Goal: Obtain resource: Obtain resource

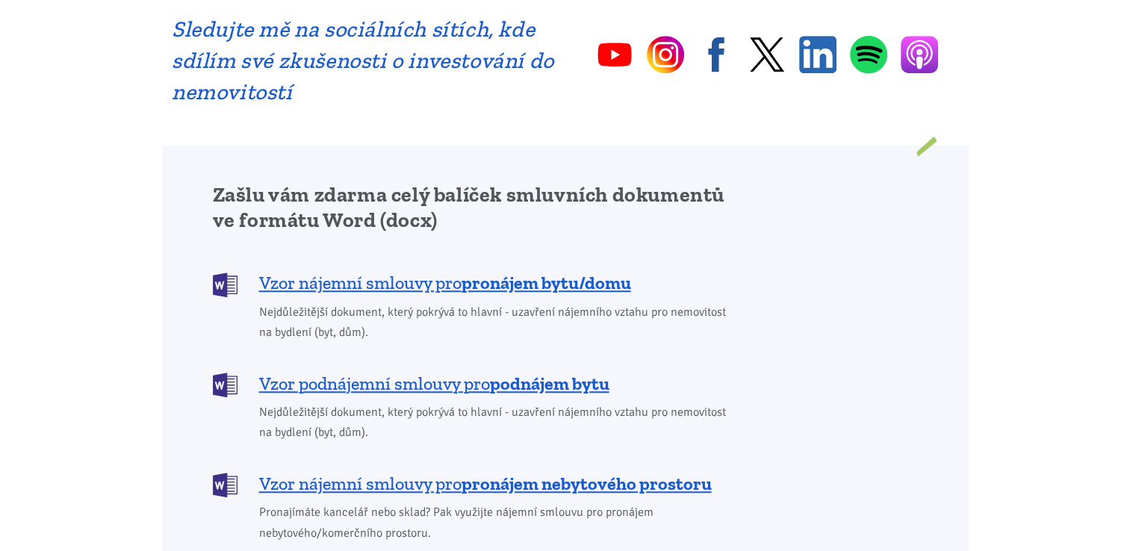
scroll to position [1105, 0]
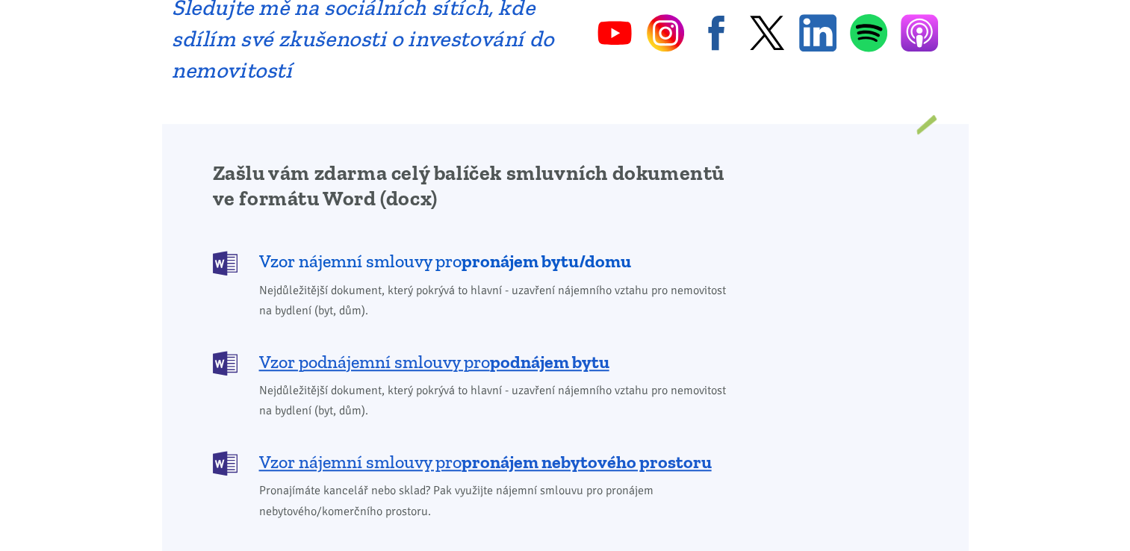
click at [497, 250] on b "pronájem bytu/domu" at bounding box center [547, 261] width 170 height 22
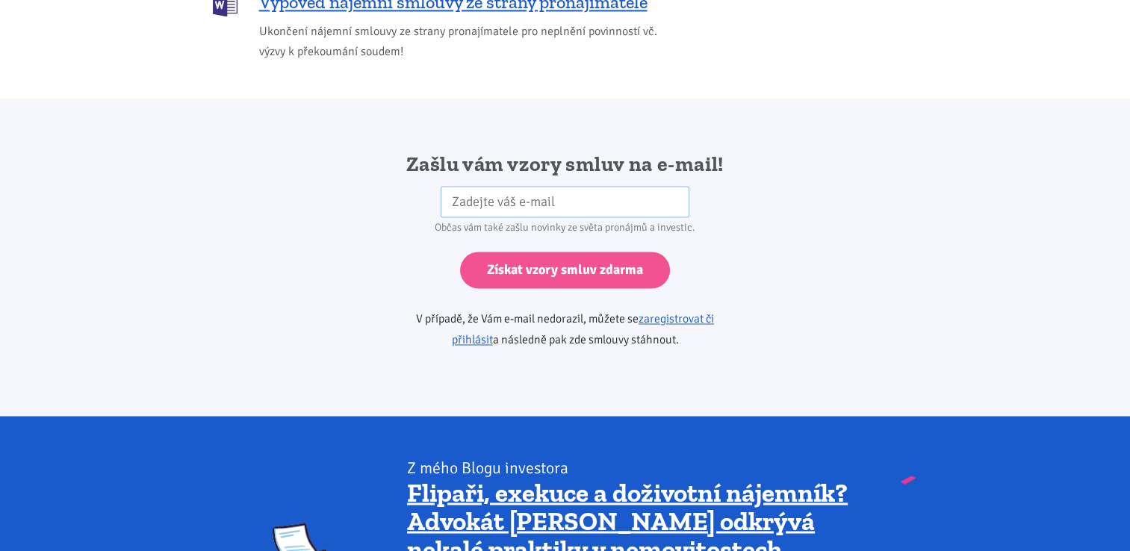
scroll to position [2495, 0]
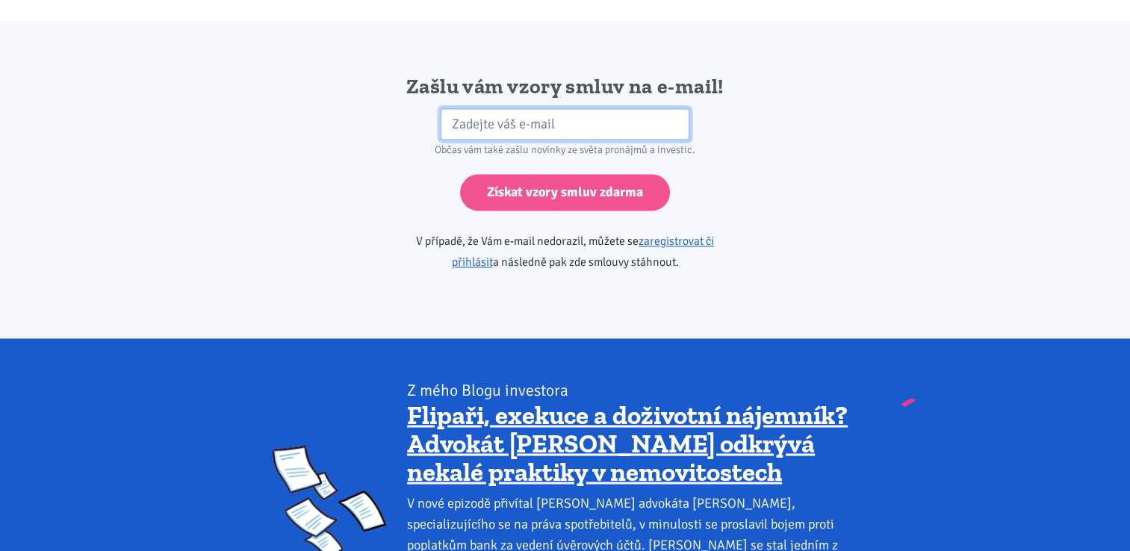
click at [609, 108] on input "email" at bounding box center [565, 124] width 249 height 32
type input "liska1708@seznam.cz"
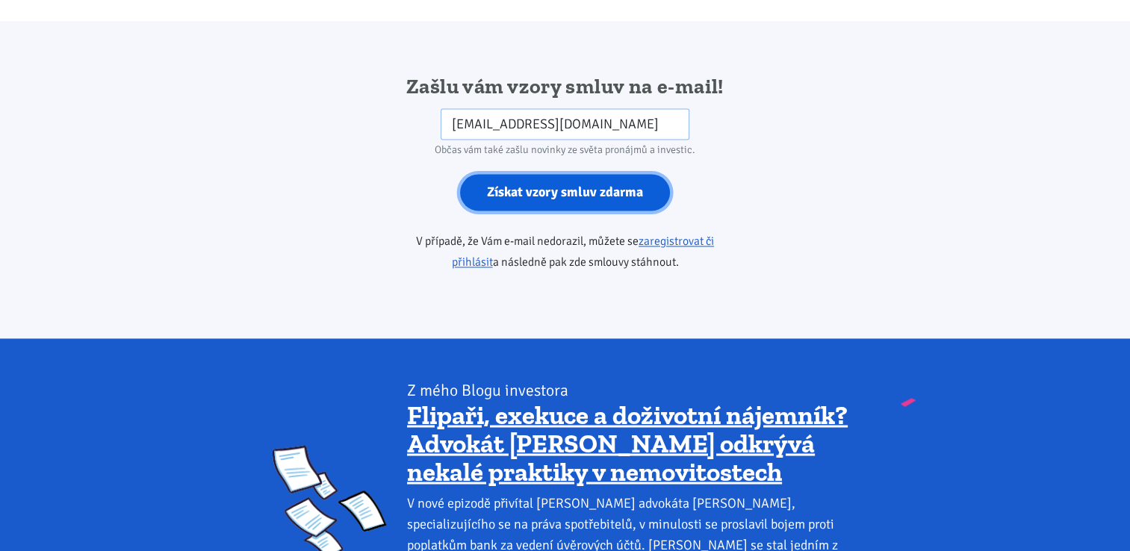
click at [554, 174] on input "Získat vzory smluv zdarma" at bounding box center [565, 192] width 210 height 37
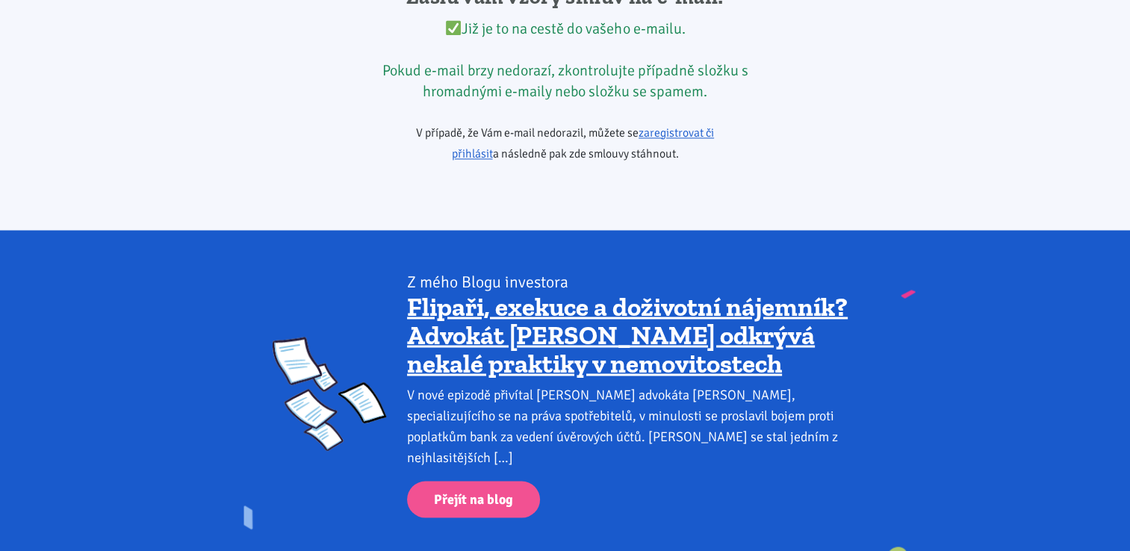
scroll to position [2583, 0]
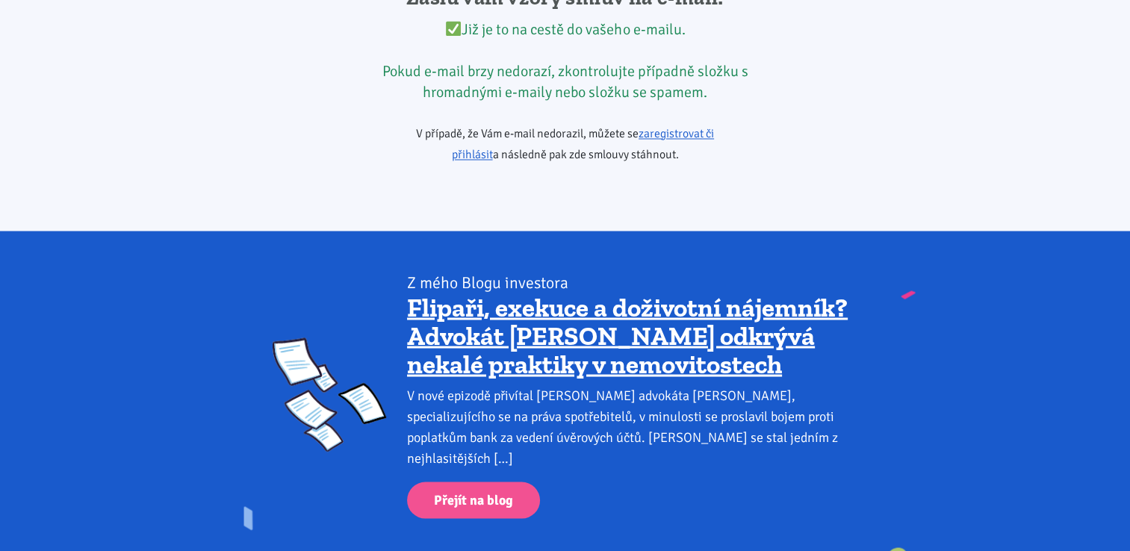
click at [1129, 4] on div "Zašlu vám vzory smluv na e-mail! Již je to na cestě do vašeho e-mailu. Pokud e-…" at bounding box center [565, 81] width 1130 height 299
drag, startPoint x: 1129, startPoint y: 4, endPoint x: 915, endPoint y: 142, distance: 254.6
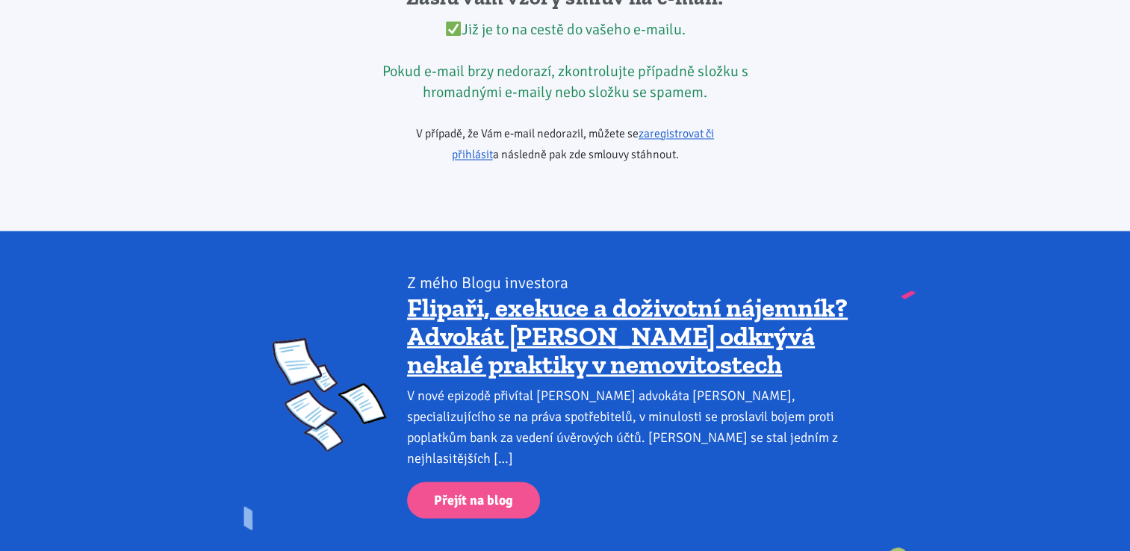
click at [915, 142] on div "Zašlu vám vzory smluv na e-mail! Již je to na cestě do vašeho e-mailu. Pokud e-…" at bounding box center [565, 81] width 807 height 194
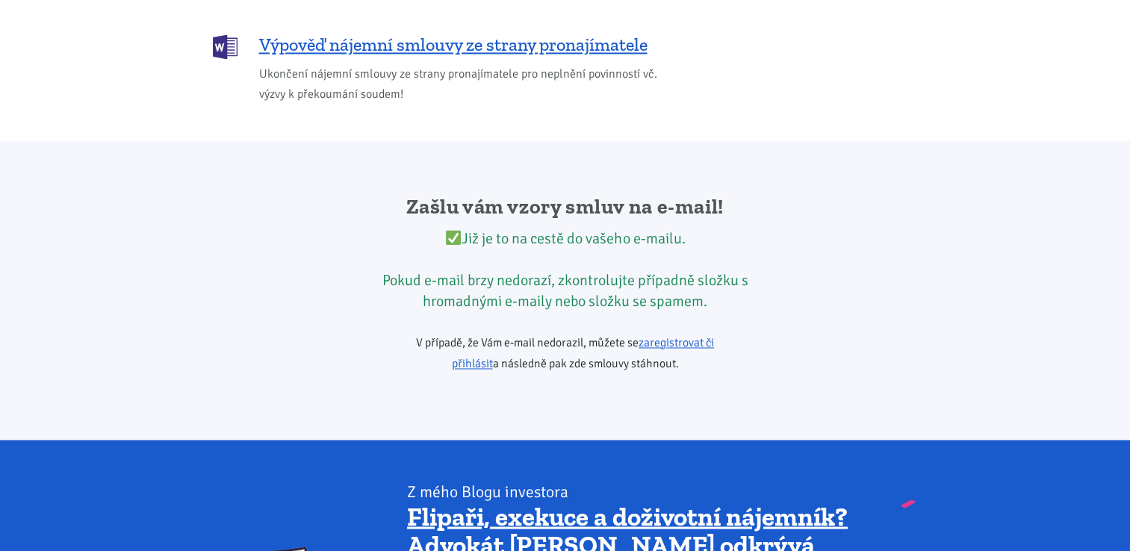
scroll to position [2344, 0]
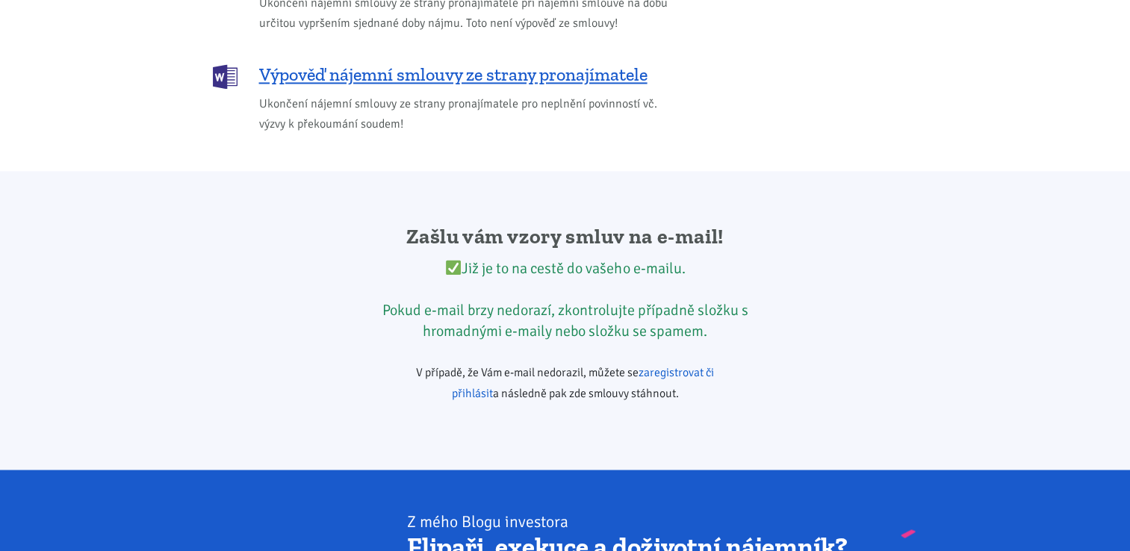
click at [666, 365] on link "zaregistrovat či přihlásit" at bounding box center [583, 383] width 263 height 36
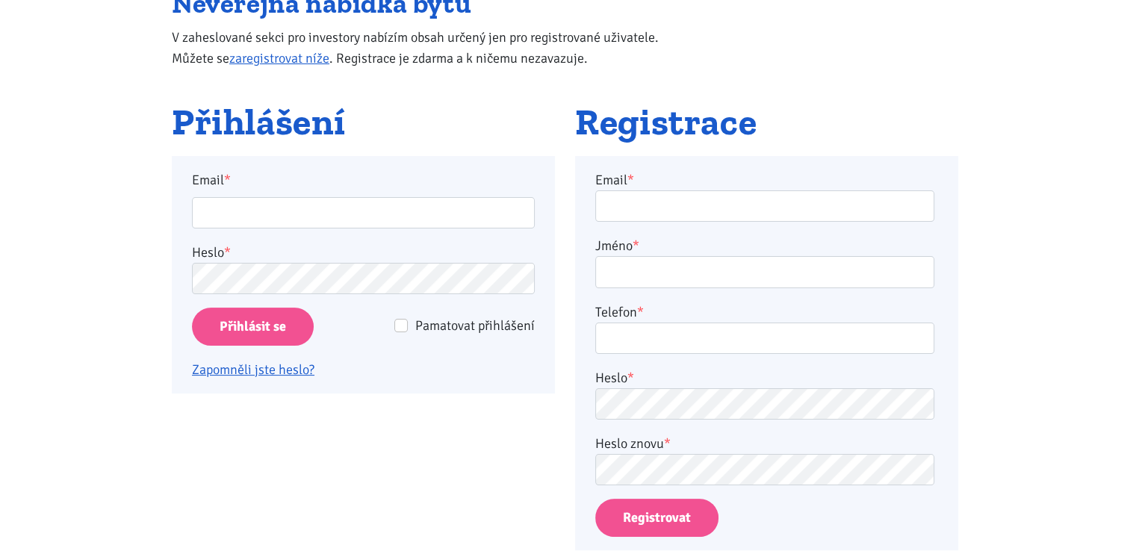
scroll to position [209, 0]
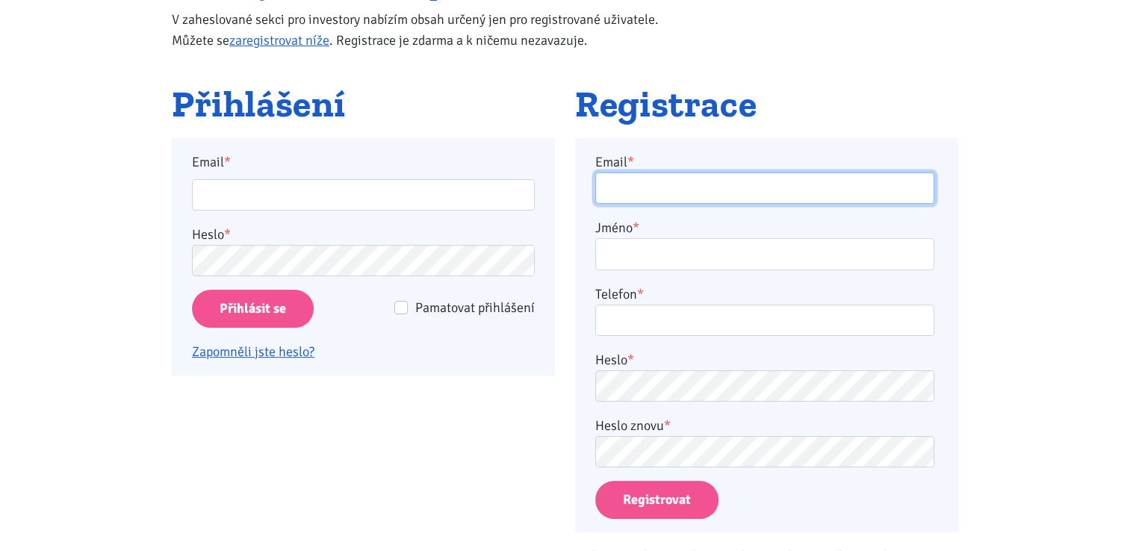
click at [799, 188] on input "Email *" at bounding box center [764, 189] width 339 height 32
type input "[EMAIL_ADDRESS][DOMAIN_NAME]"
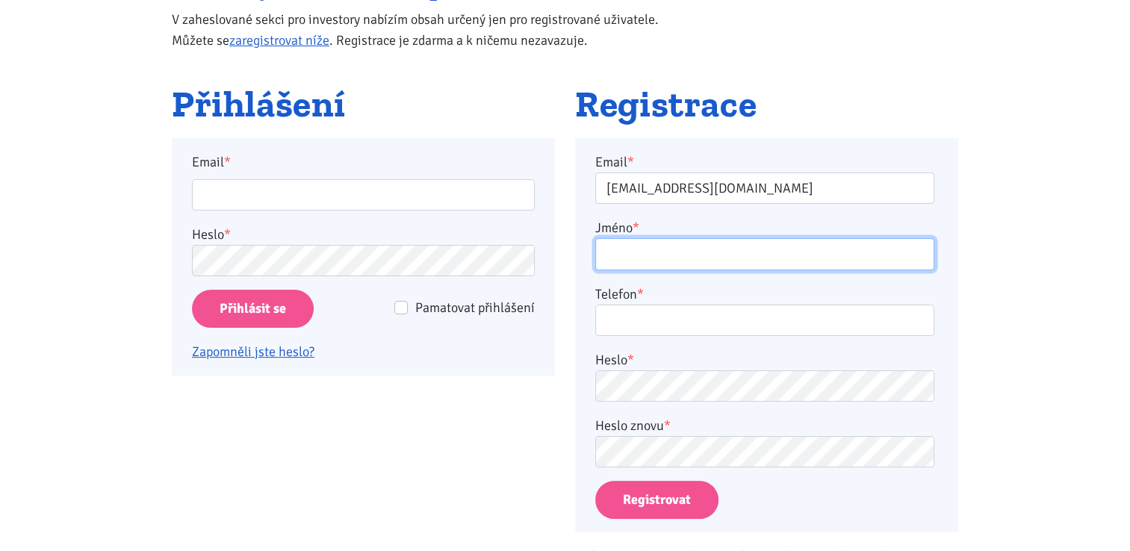
click at [693, 252] on input "Jméno *" at bounding box center [764, 254] width 339 height 32
click at [610, 251] on input "eliška Tomková" at bounding box center [764, 254] width 339 height 32
type input "Eliška Tomková"
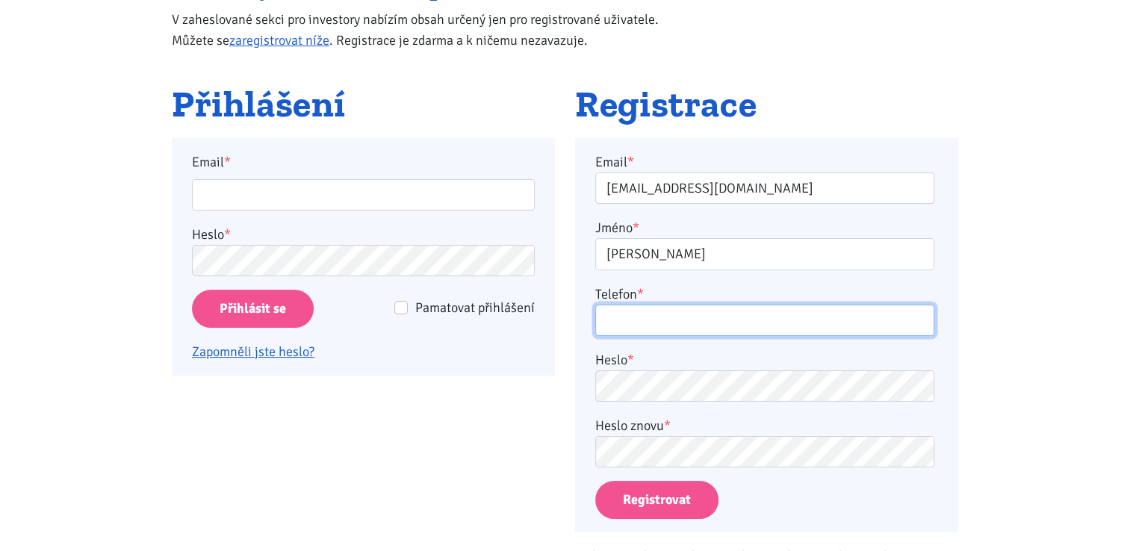
click at [641, 322] on input "Telefon *" at bounding box center [764, 321] width 339 height 32
type input "733288137"
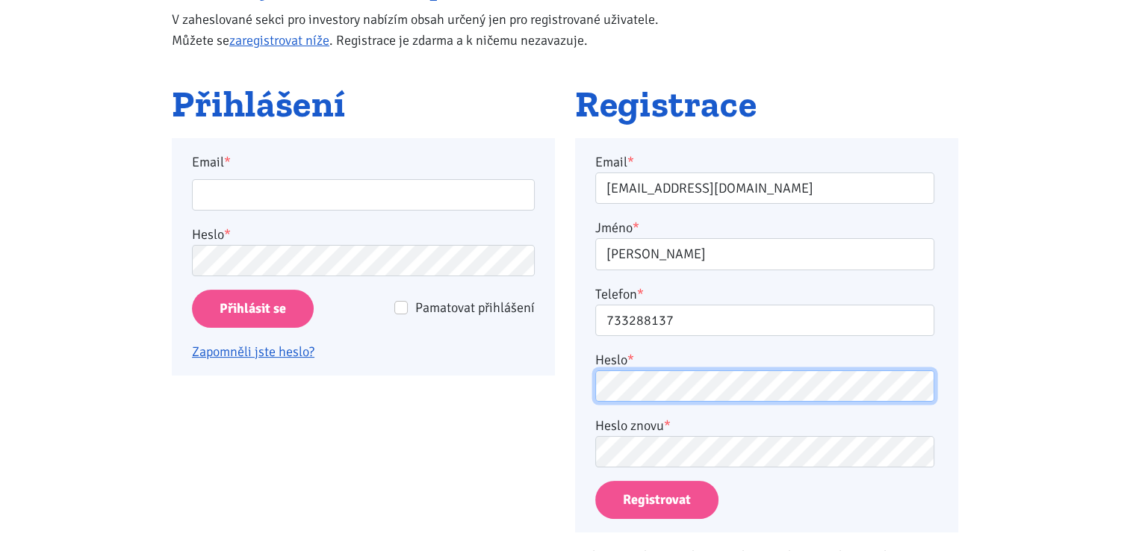
click at [595, 481] on button "Registrovat" at bounding box center [656, 500] width 123 height 38
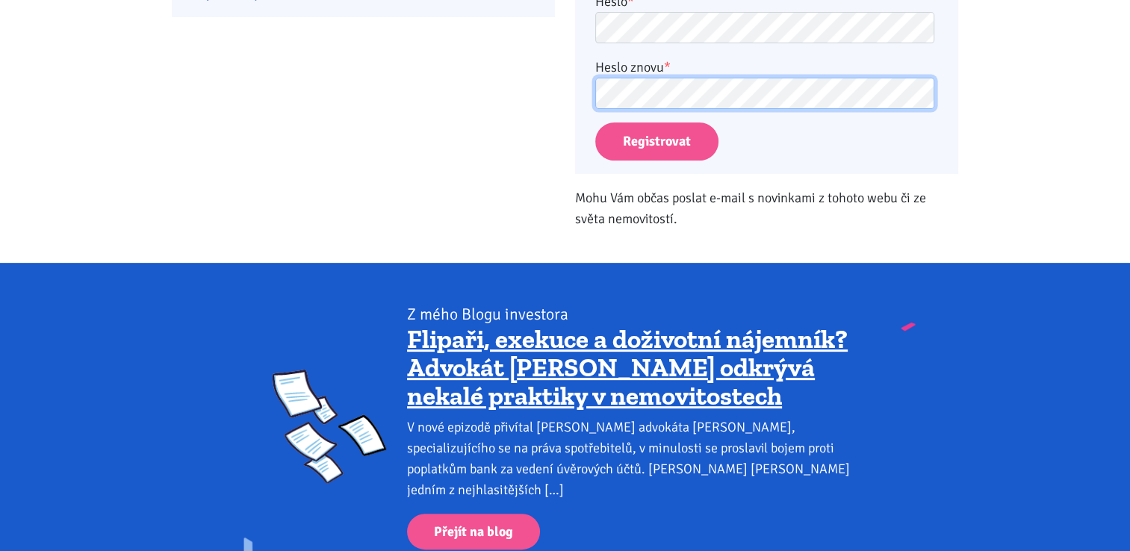
scroll to position [555, 0]
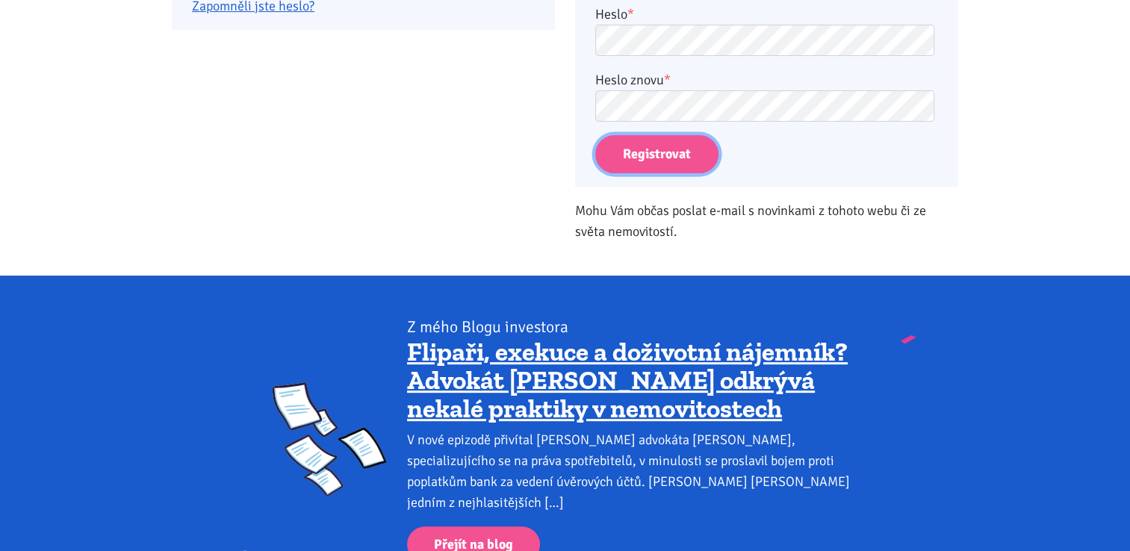
click at [687, 162] on button "Registrovat" at bounding box center [656, 154] width 123 height 38
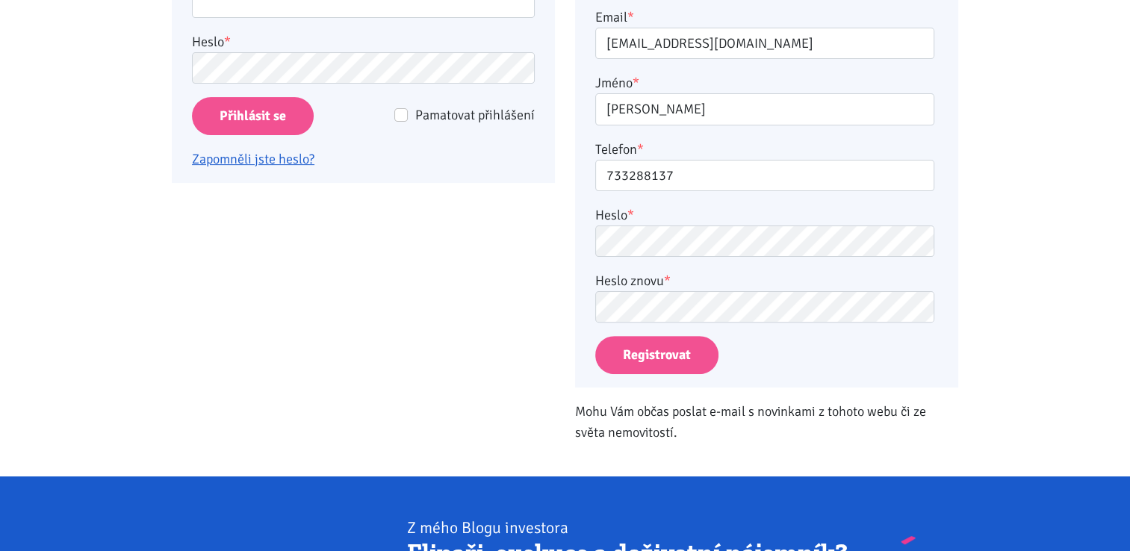
scroll to position [347, 0]
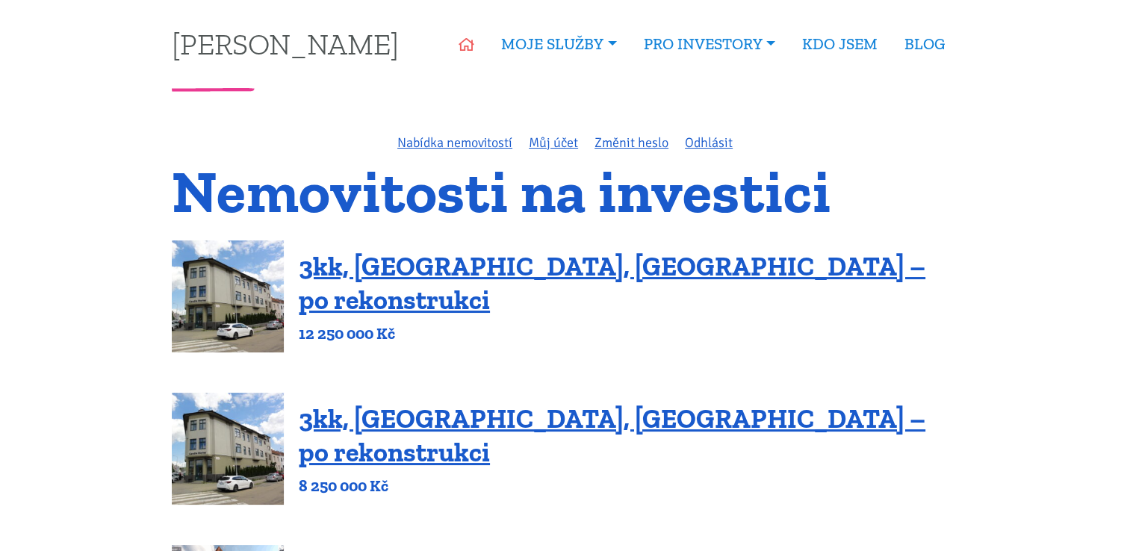
click at [472, 43] on icon at bounding box center [467, 44] width 16 height 13
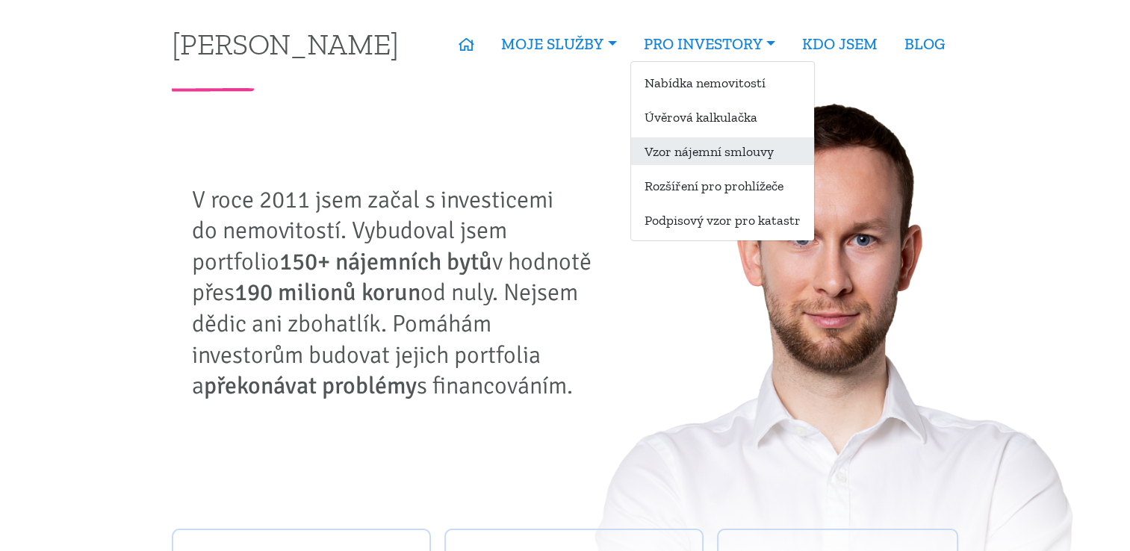
click at [707, 151] on link "Vzor nájemní smlouvy" at bounding box center [722, 151] width 183 height 28
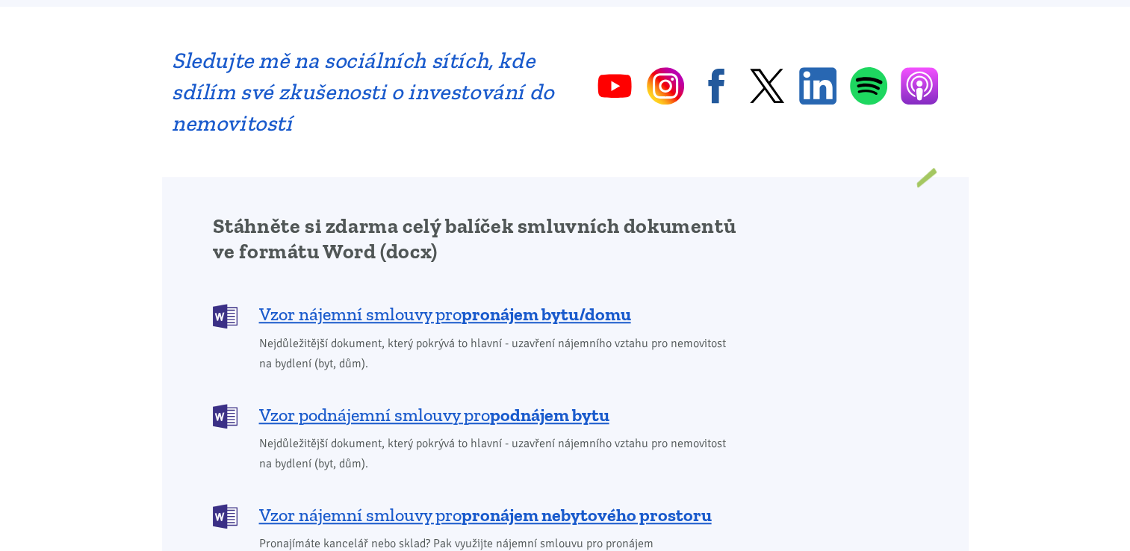
scroll to position [1076, 0]
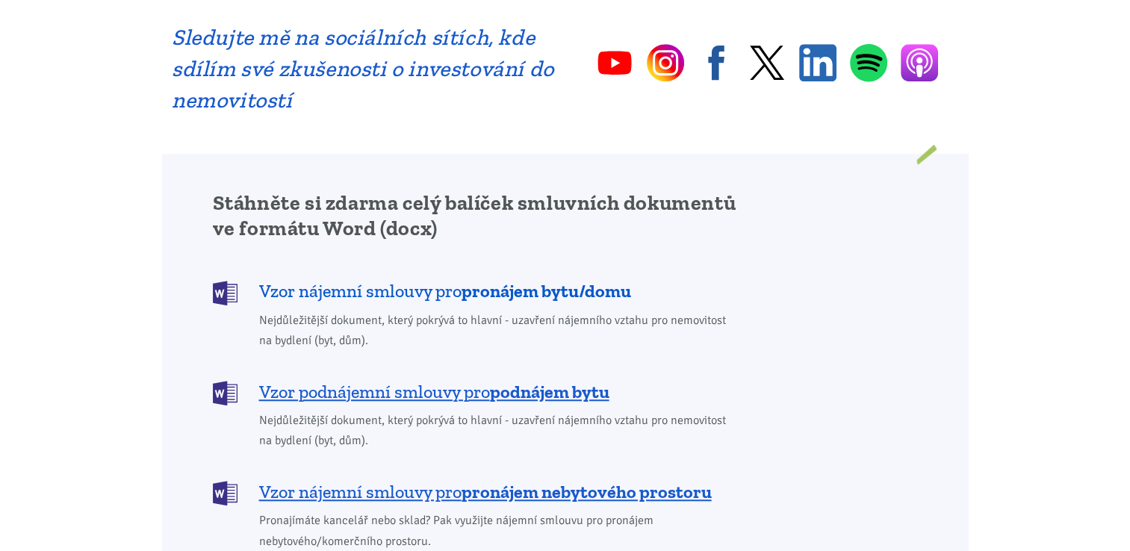
click at [438, 279] on span "Vzor nájemní smlouvy pro pronájem bytu/domu" at bounding box center [445, 291] width 372 height 24
